Goal: Task Accomplishment & Management: Use online tool/utility

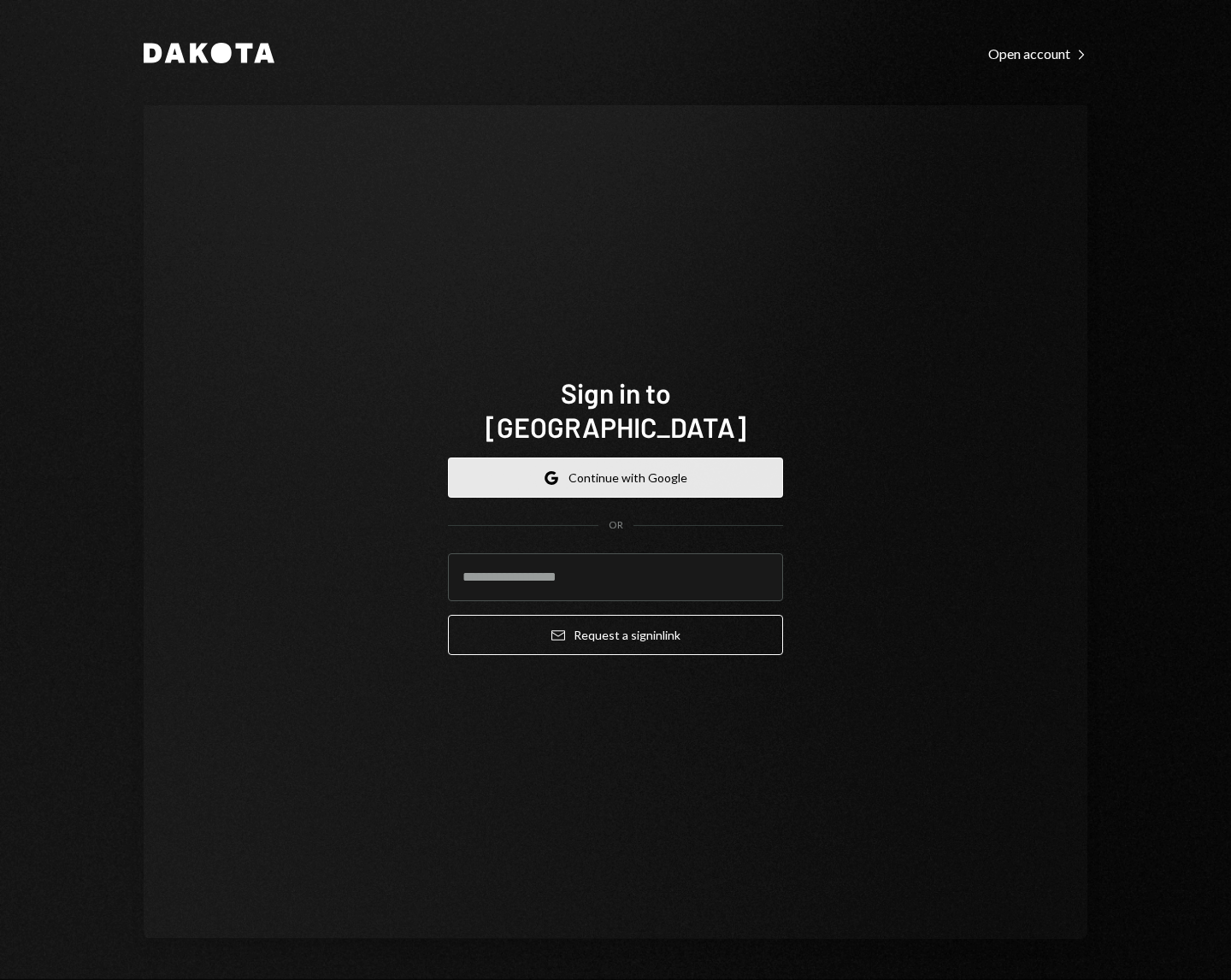
click at [746, 465] on button "Google Continue with Google" at bounding box center [615, 477] width 335 height 40
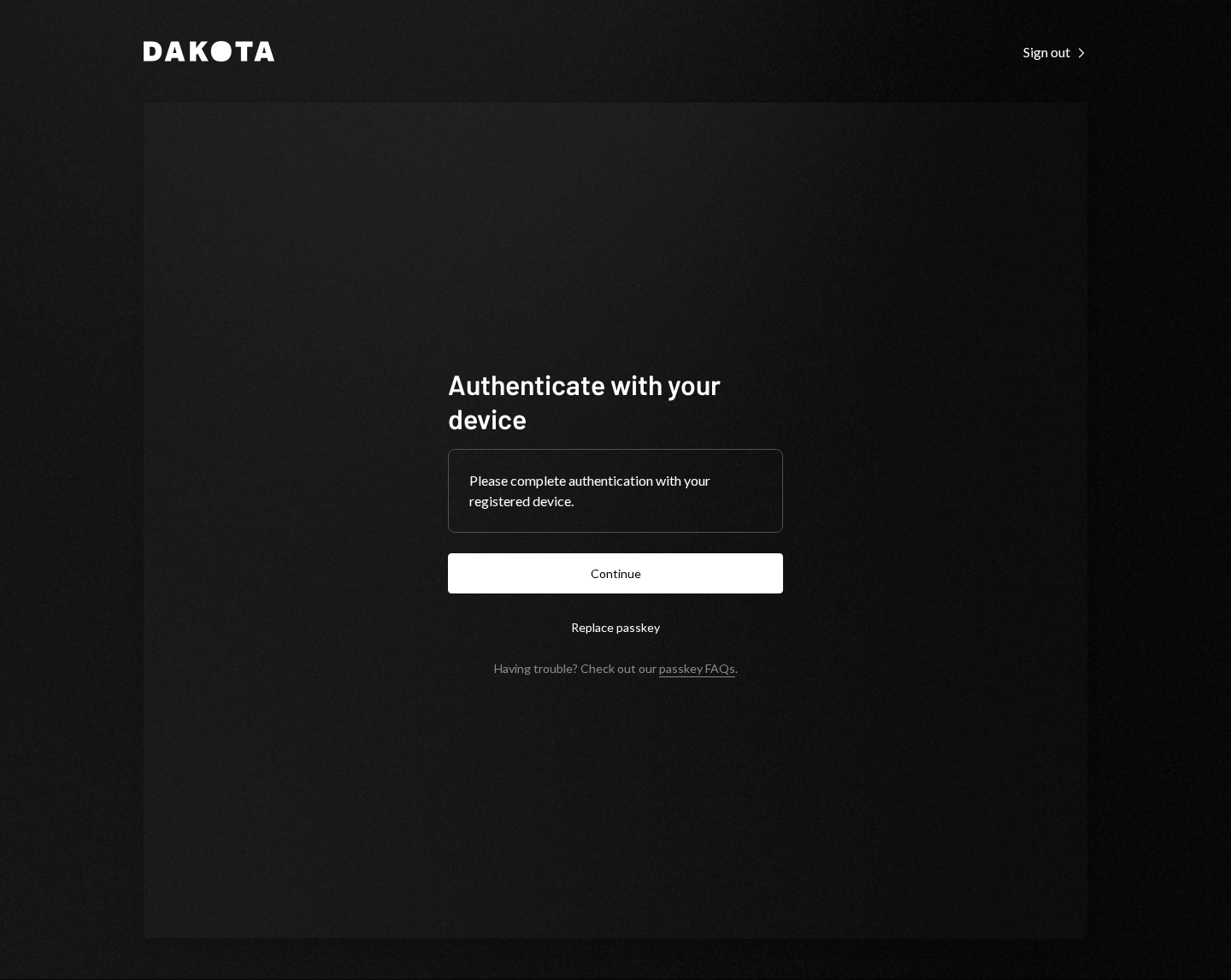
click at [448, 553] on button "Continue" at bounding box center [615, 573] width 335 height 40
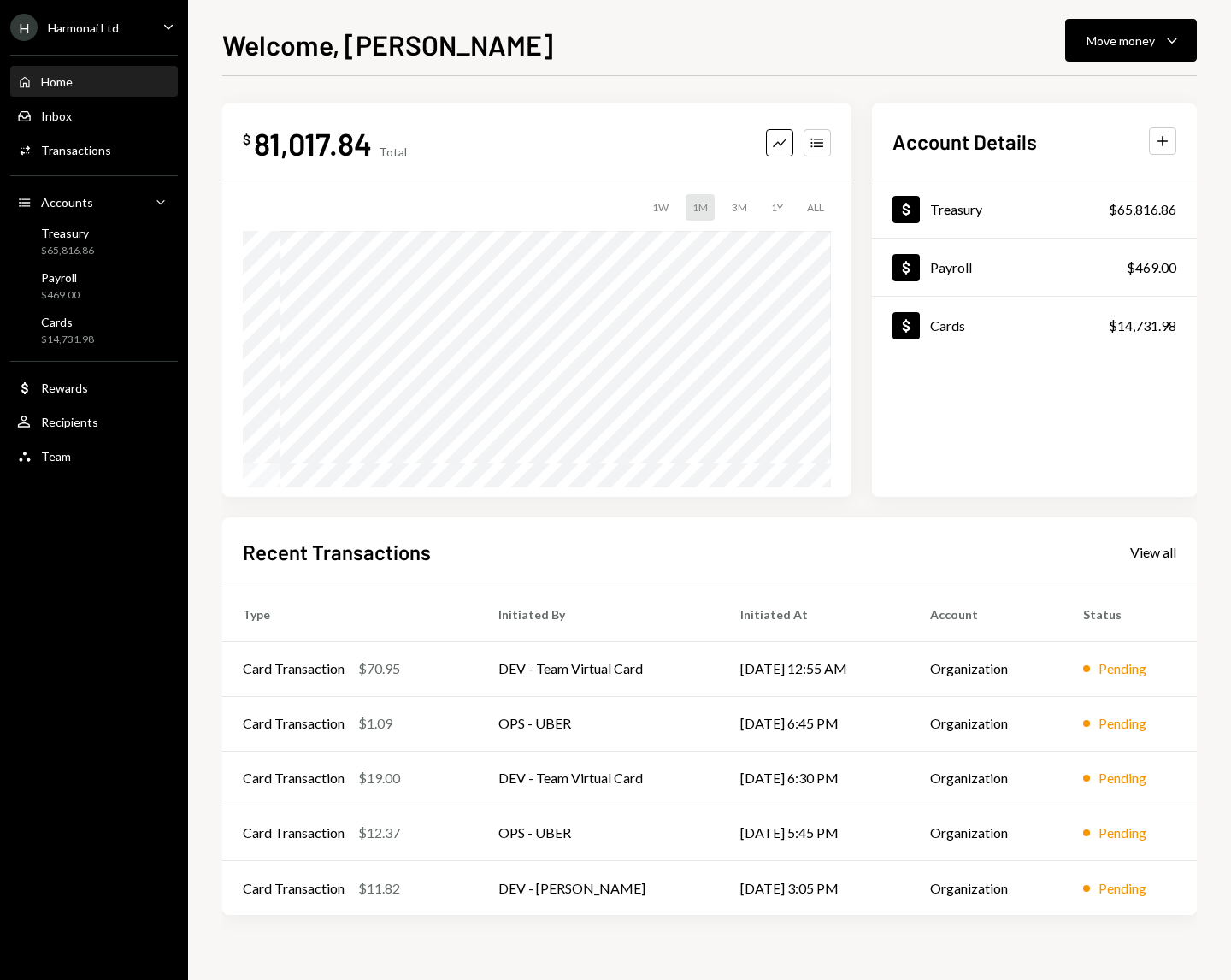
click at [60, 79] on div "Home" at bounding box center [56, 81] width 31 height 14
click at [1154, 34] on div "Move money" at bounding box center [1121, 40] width 69 height 18
click at [1065, 168] on div "Deposit" at bounding box center [1117, 169] width 125 height 18
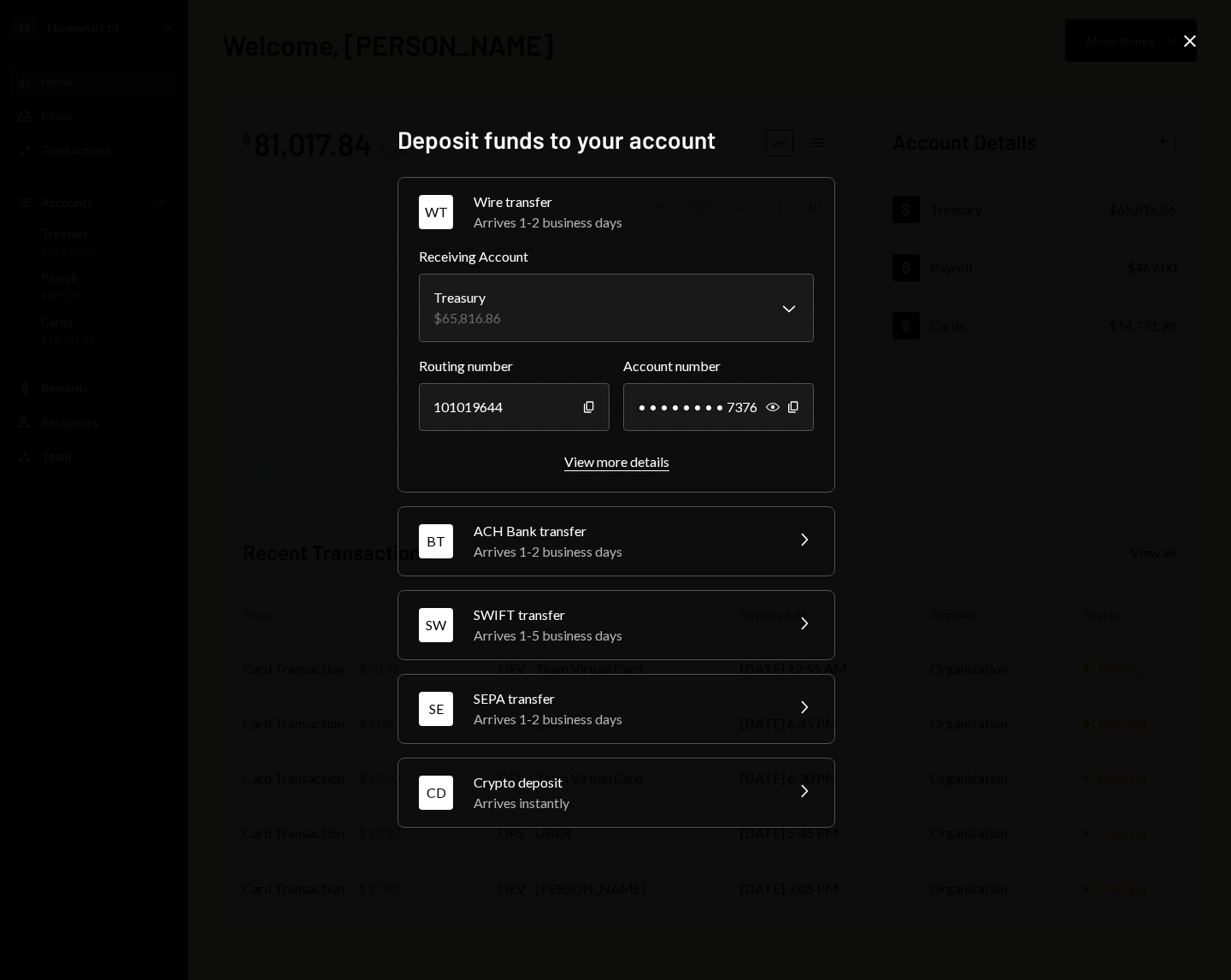
click at [649, 467] on div "View more details" at bounding box center [617, 461] width 105 height 16
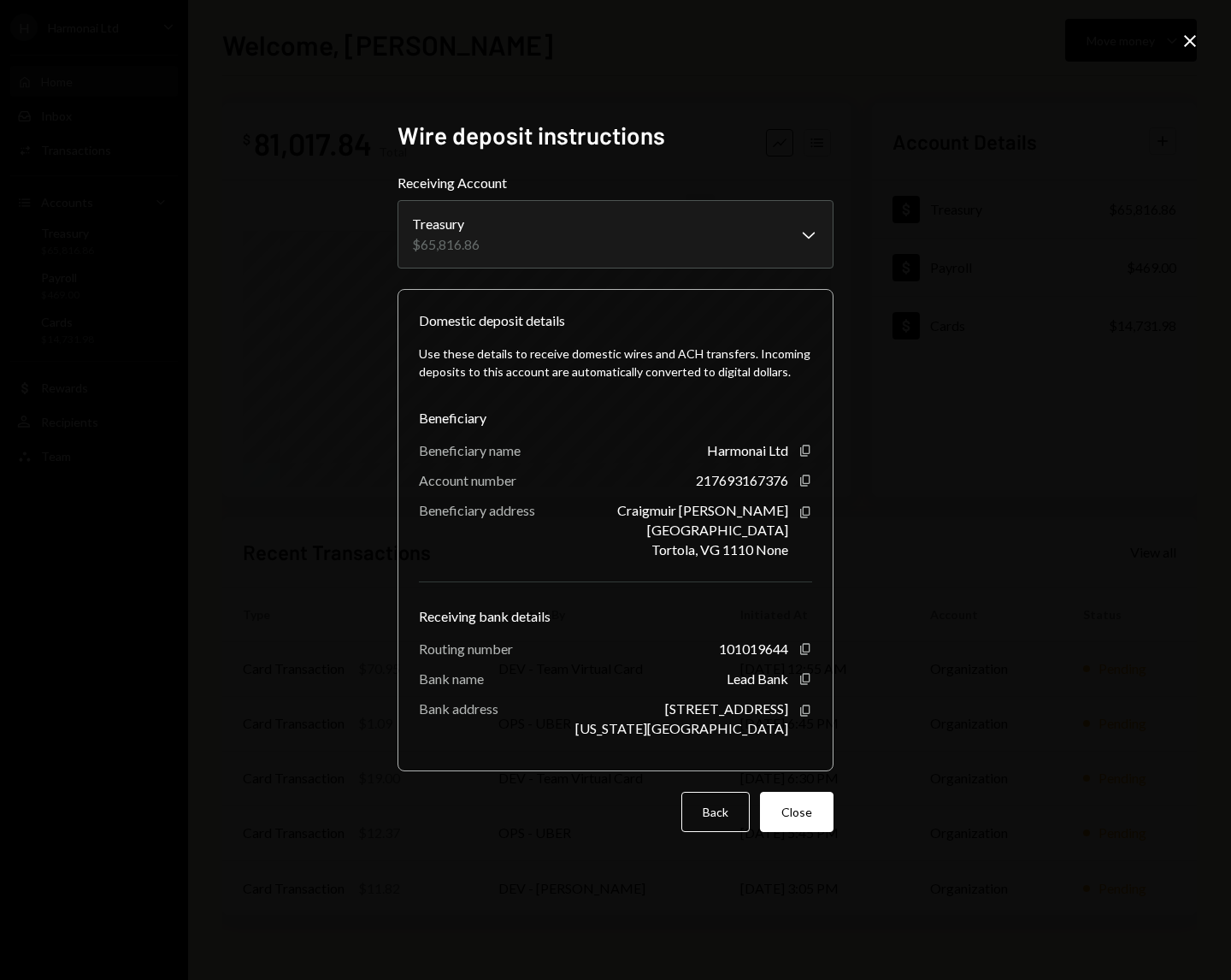
click at [1189, 41] on icon at bounding box center [1190, 40] width 12 height 12
